Goal: Find specific page/section: Find specific page/section

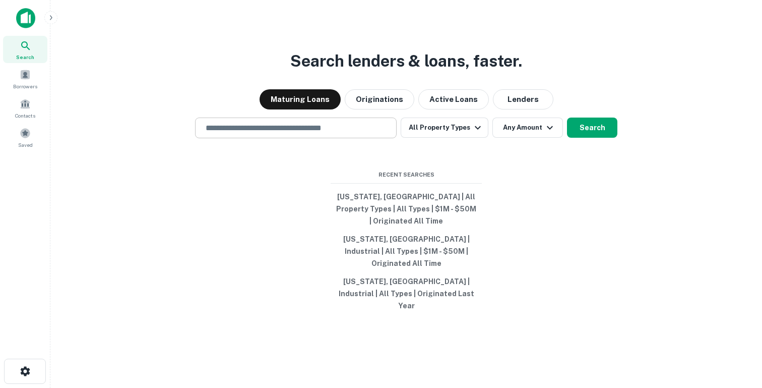
click at [239, 138] on div "​" at bounding box center [296, 127] width 202 height 21
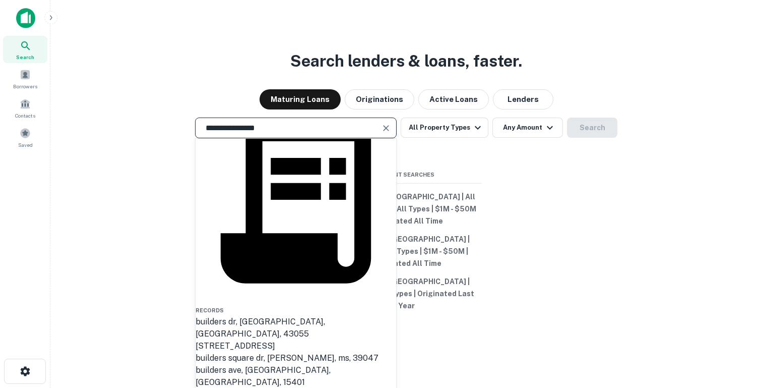
scroll to position [72, 0]
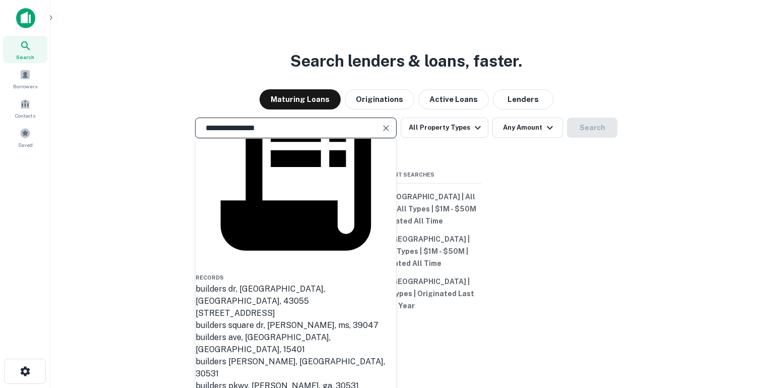
type input "**********"
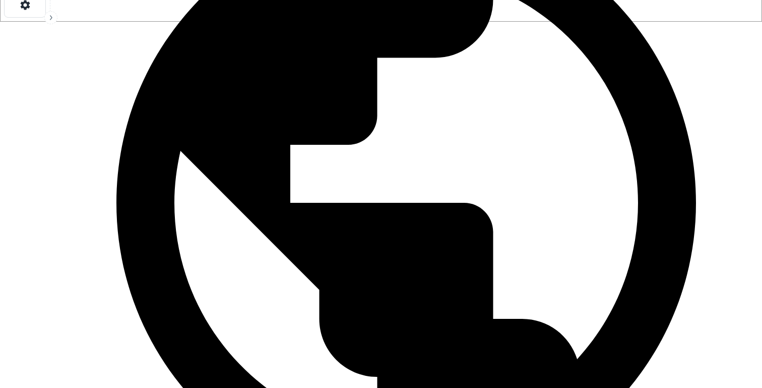
scroll to position [350, 0]
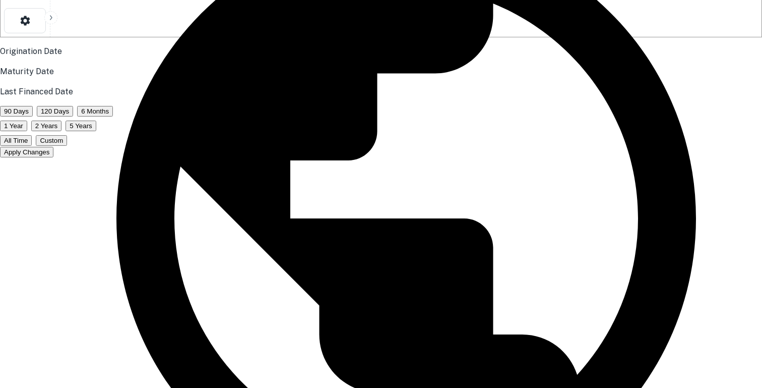
click at [32, 146] on button "All Time" at bounding box center [16, 140] width 32 height 11
click at [53, 157] on button "Apply Changes" at bounding box center [26, 152] width 53 height 11
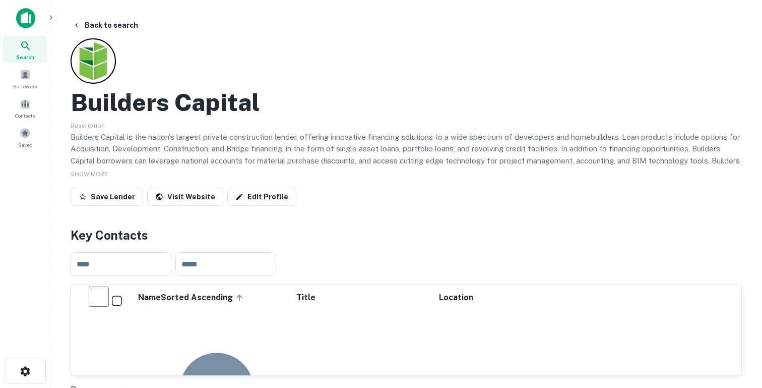
click at [53, 16] on icon "button" at bounding box center [51, 18] width 8 height 8
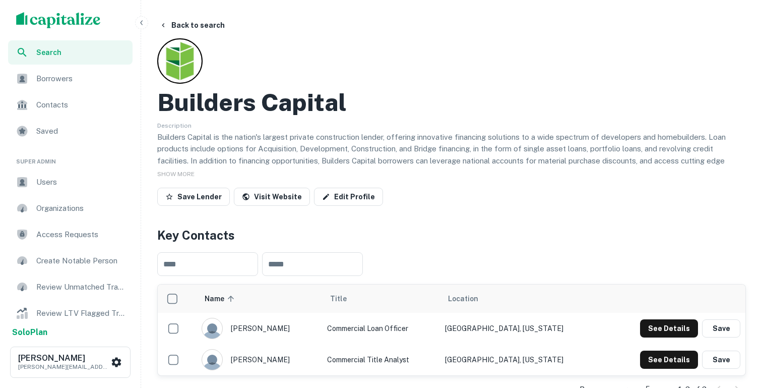
click at [67, 186] on span "Users" at bounding box center [81, 182] width 90 height 12
